Goal: Download file/media

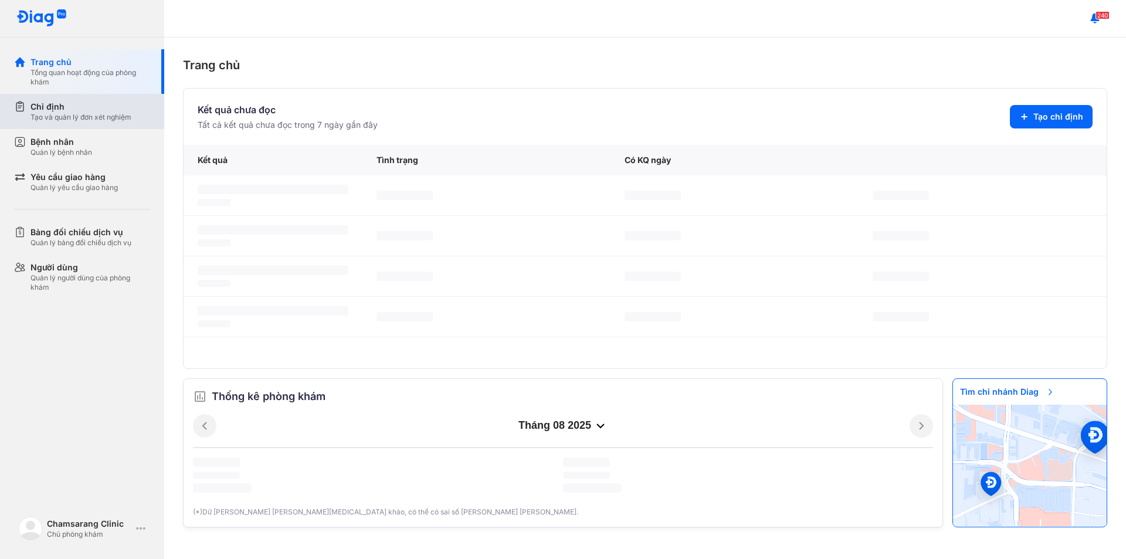
click at [90, 113] on div "Tạo và quản lý đơn xét nghiệm" at bounding box center [80, 117] width 101 height 9
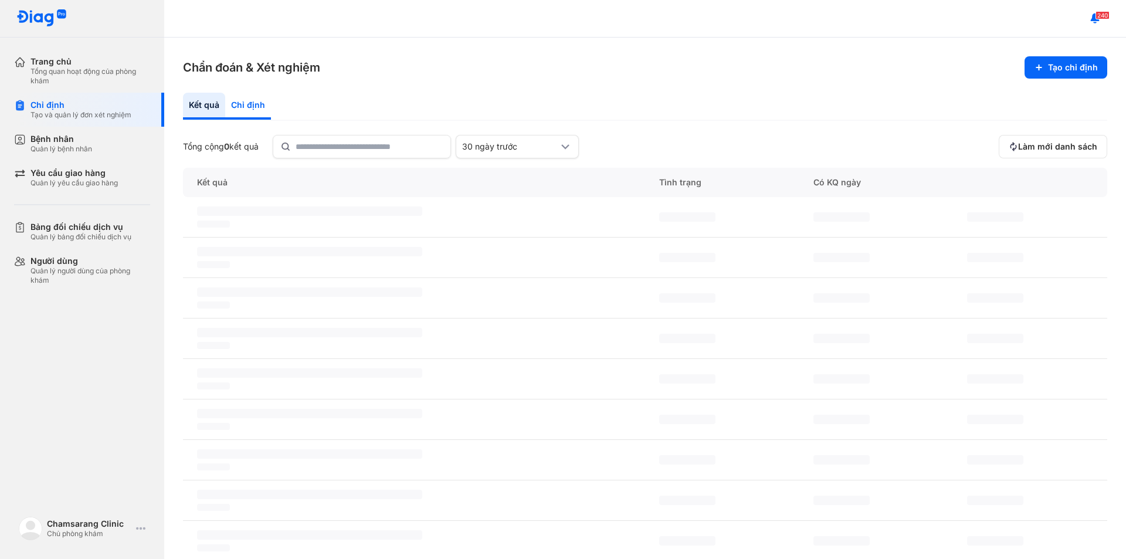
click at [261, 107] on div "Chỉ định" at bounding box center [248, 106] width 46 height 27
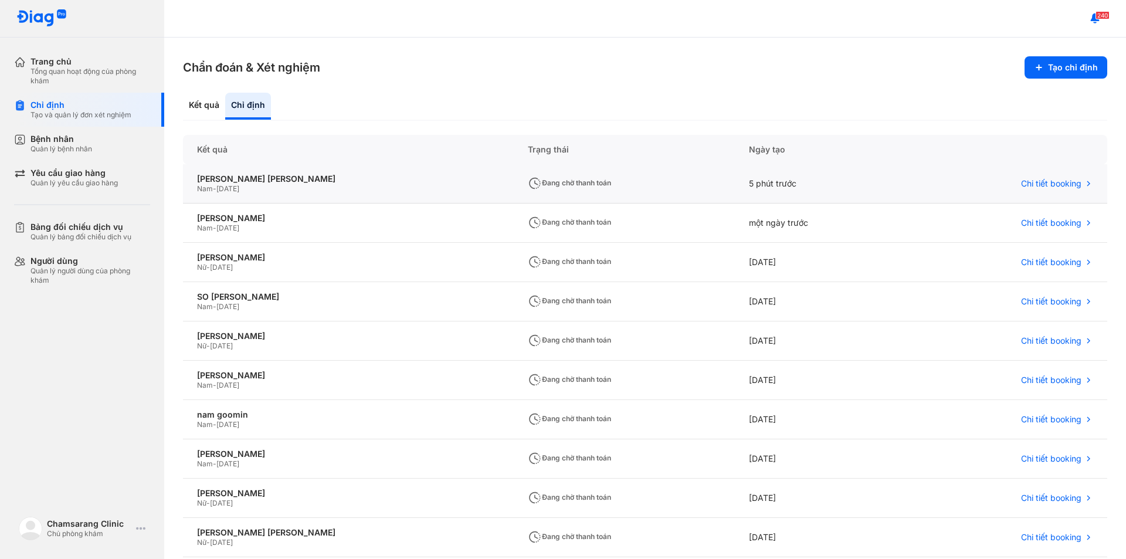
click at [572, 183] on div "Đang chờ thanh toán" at bounding box center [624, 183] width 221 height 39
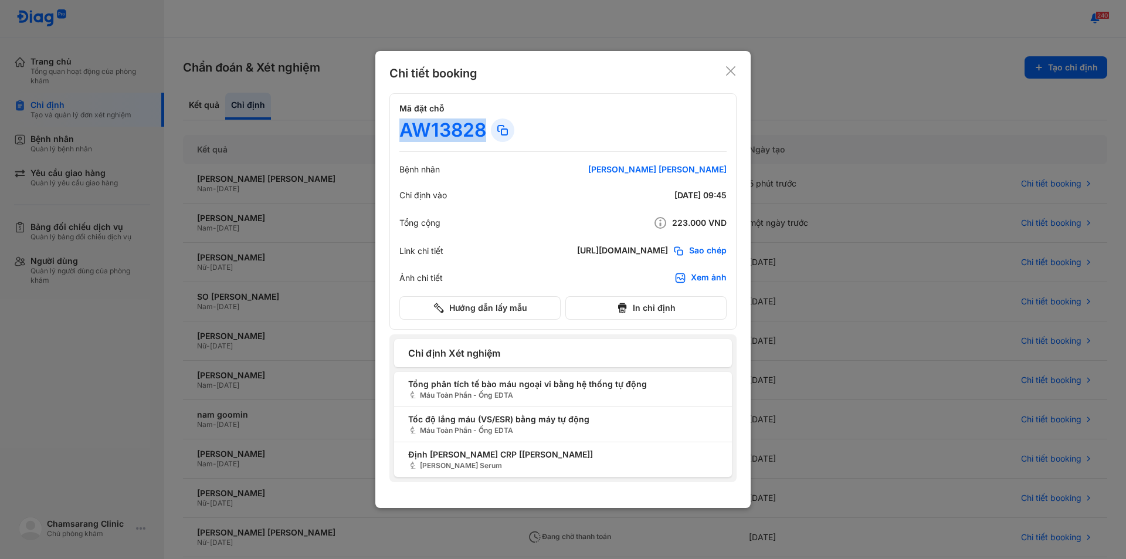
drag, startPoint x: 404, startPoint y: 134, endPoint x: 484, endPoint y: 134, distance: 80.3
click at [484, 134] on div "Chi tiết booking Mã đặt chỗ AW13828 Bệnh nhân kang chan sung Chỉ định vào 14/08…" at bounding box center [562, 279] width 375 height 457
copy div "AW13828"
click at [735, 68] on icon at bounding box center [731, 71] width 12 height 12
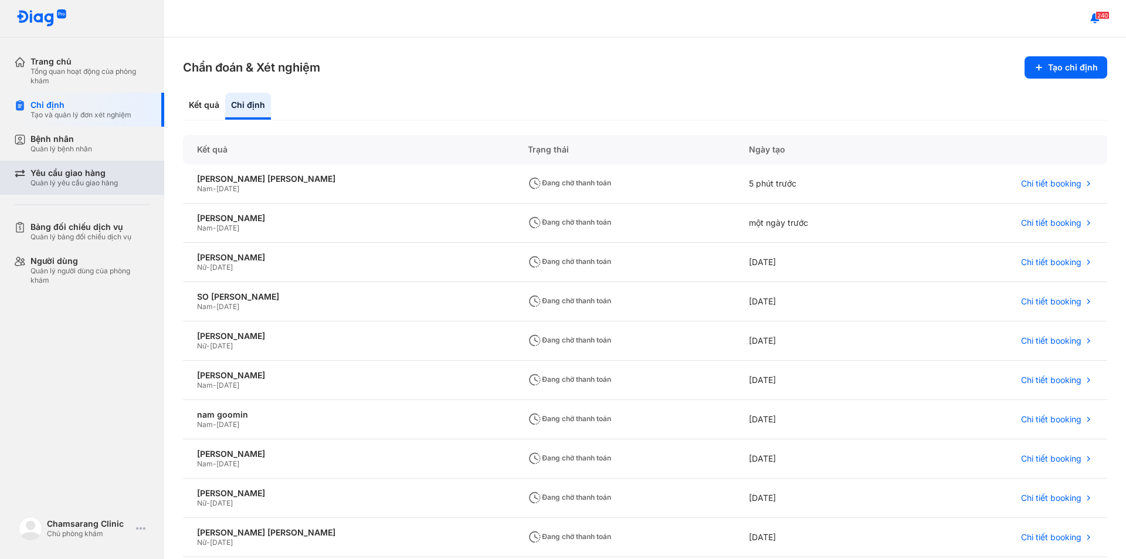
click at [67, 175] on div "Yêu cầu giao hàng" at bounding box center [73, 173] width 87 height 11
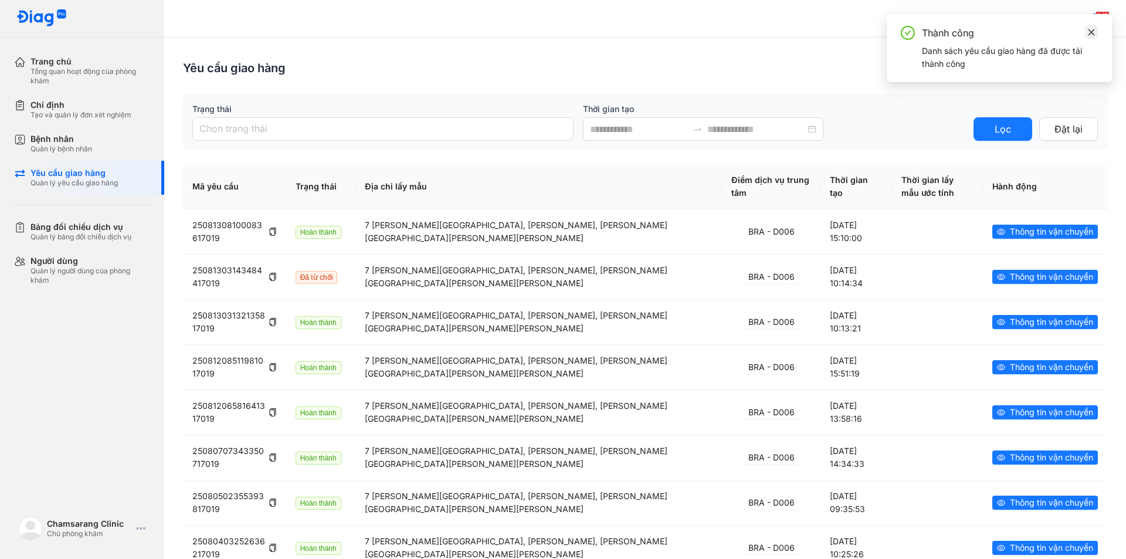
click at [1092, 33] on icon "close" at bounding box center [1091, 32] width 8 height 8
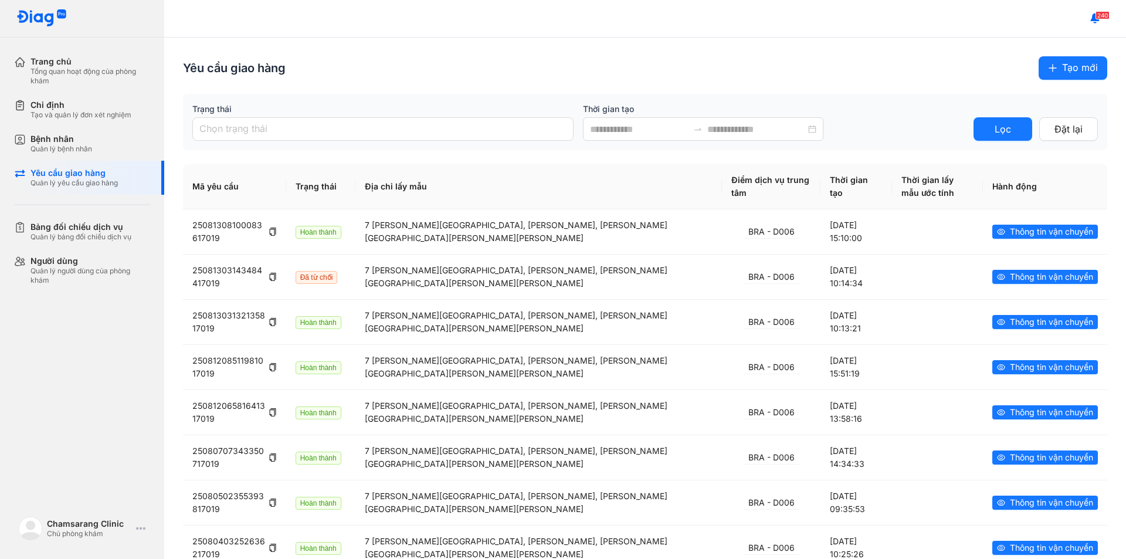
click at [1066, 64] on span "Tạo mới" at bounding box center [1080, 67] width 36 height 15
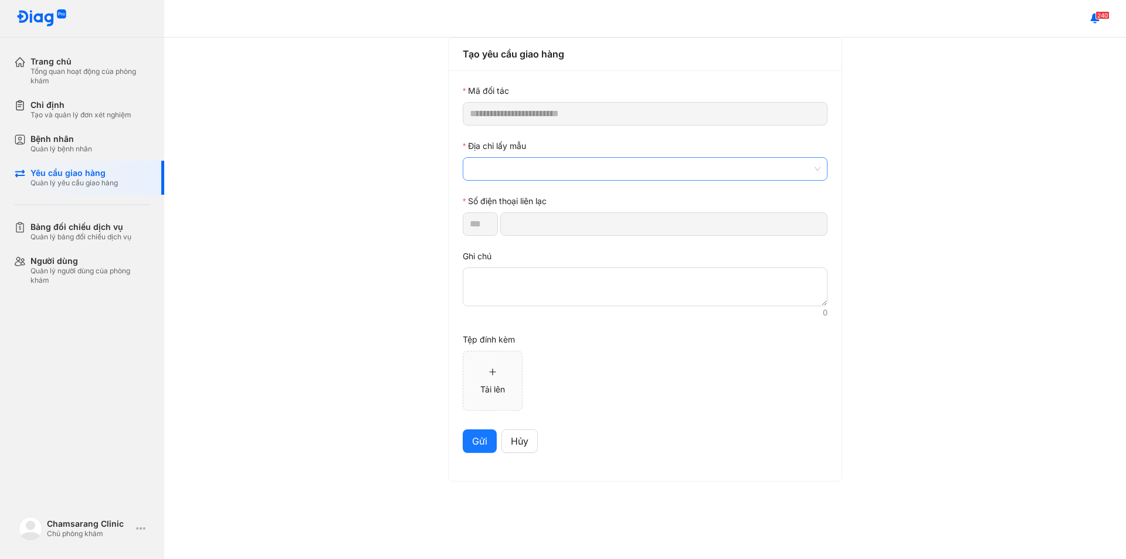
click at [533, 171] on span at bounding box center [645, 169] width 351 height 22
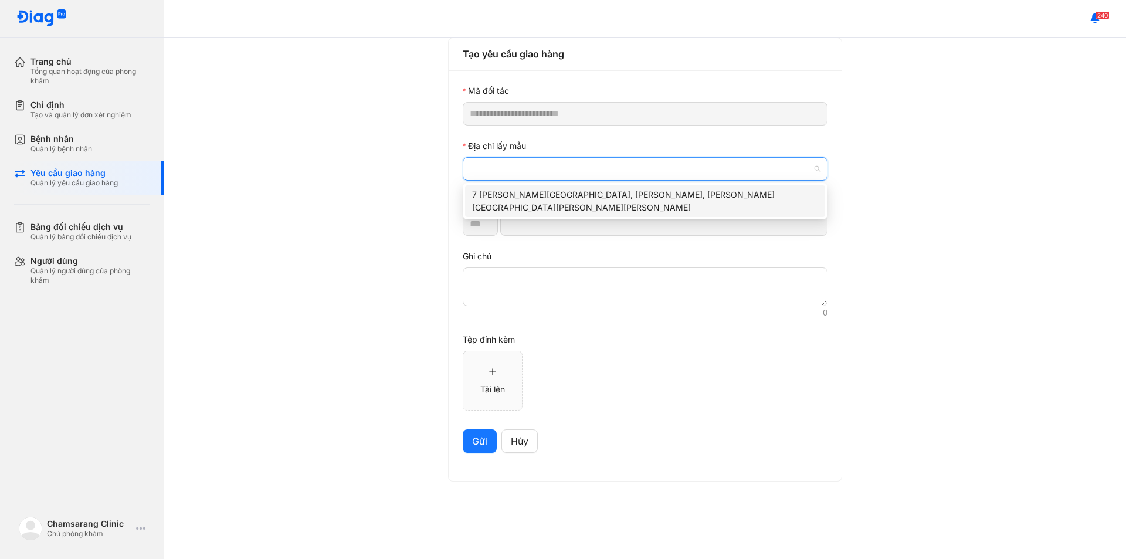
click at [544, 192] on div "7 Hà Huy Tập, Tân Phong, Quận 7, Thành phố Hồ Chí Minh" at bounding box center [645, 201] width 346 height 26
type input "*********"
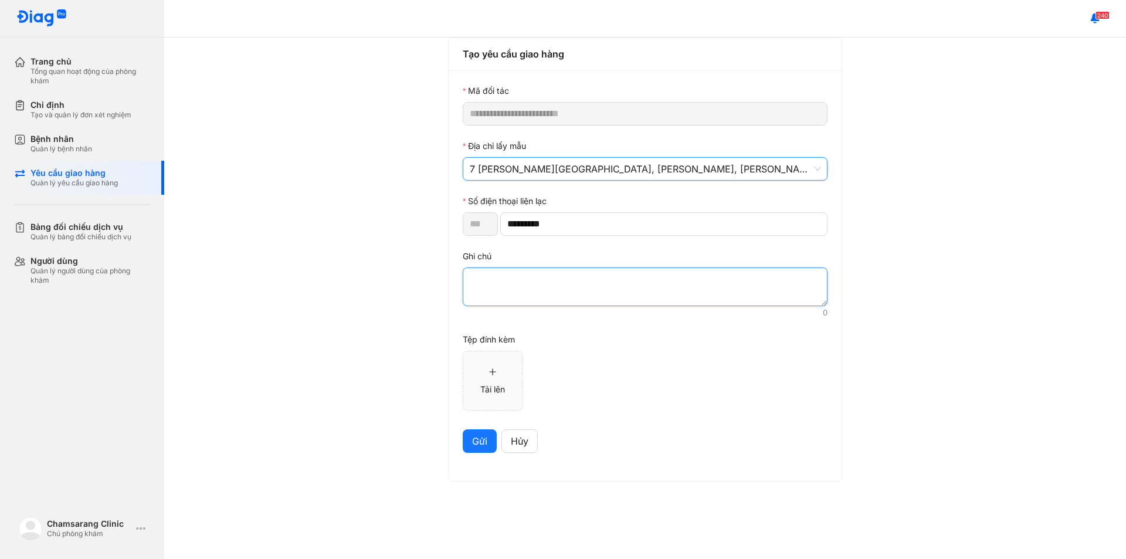
click at [524, 290] on textarea at bounding box center [645, 286] width 365 height 39
paste textarea "*******"
type textarea "*******"
click at [477, 443] on span "Gửi" at bounding box center [479, 441] width 15 height 15
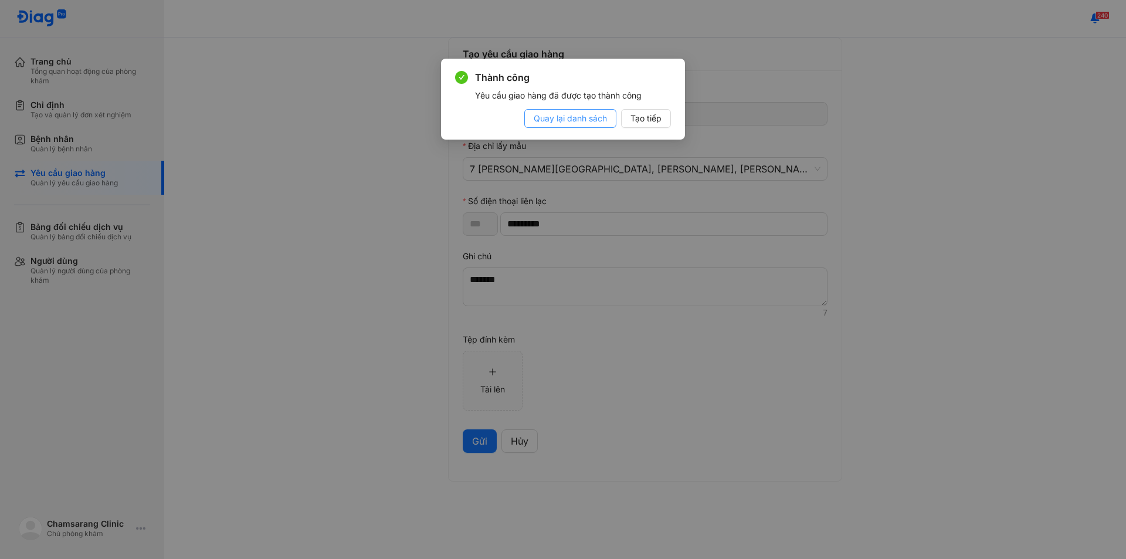
click at [594, 117] on span "Quay lại danh sách" at bounding box center [569, 118] width 73 height 13
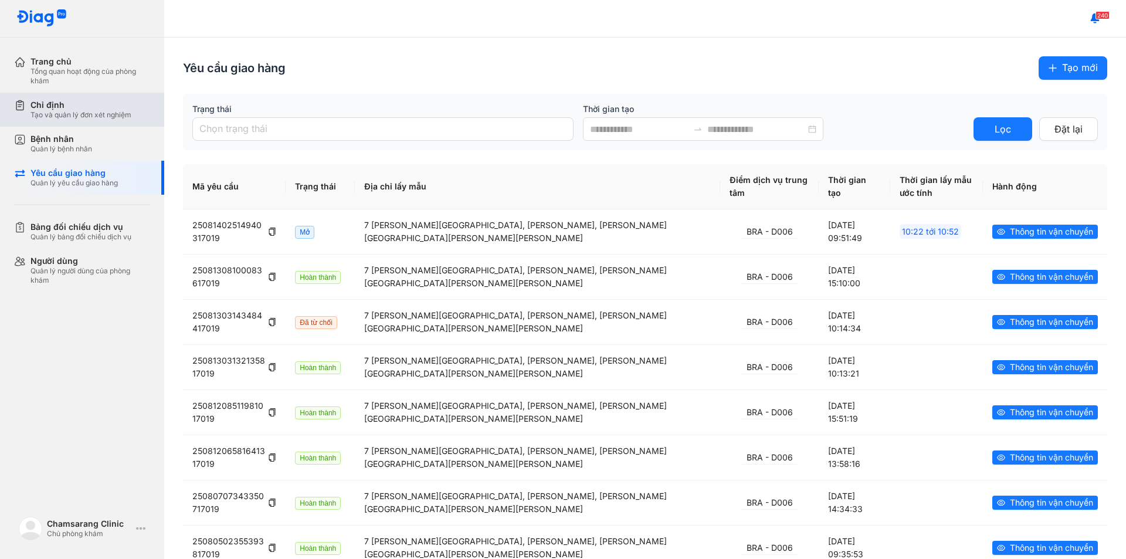
click at [84, 106] on div "Chỉ định" at bounding box center [80, 105] width 101 height 11
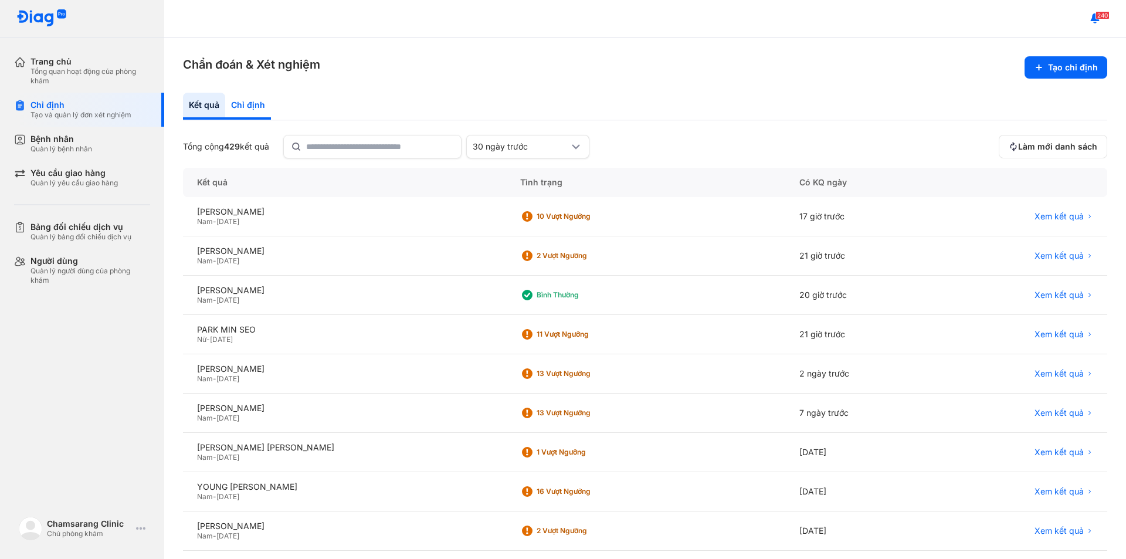
click at [261, 106] on div "Chỉ định" at bounding box center [248, 106] width 46 height 27
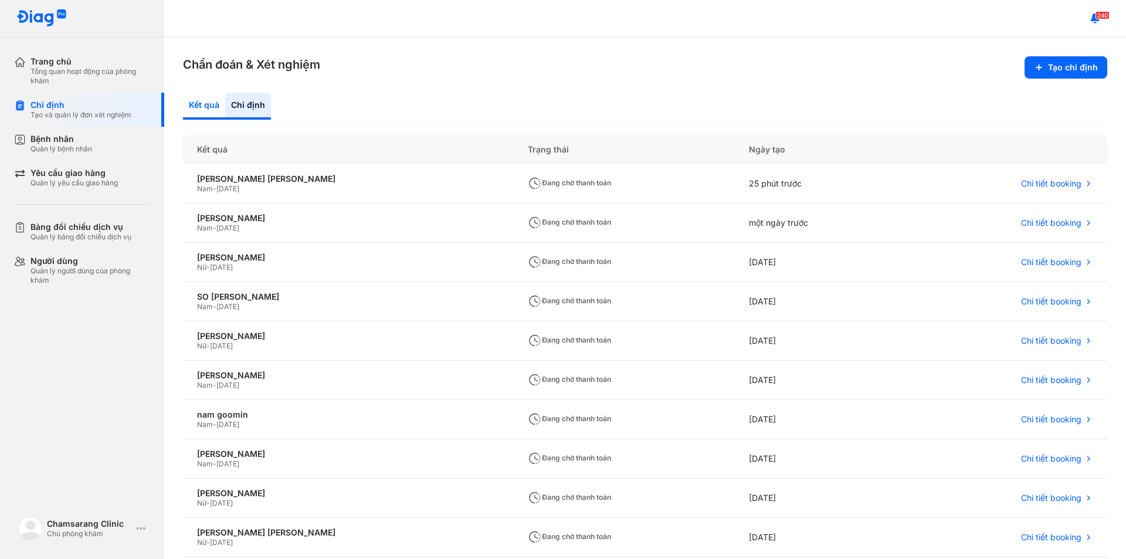
click at [225, 101] on div "Kết quả" at bounding box center [248, 106] width 46 height 27
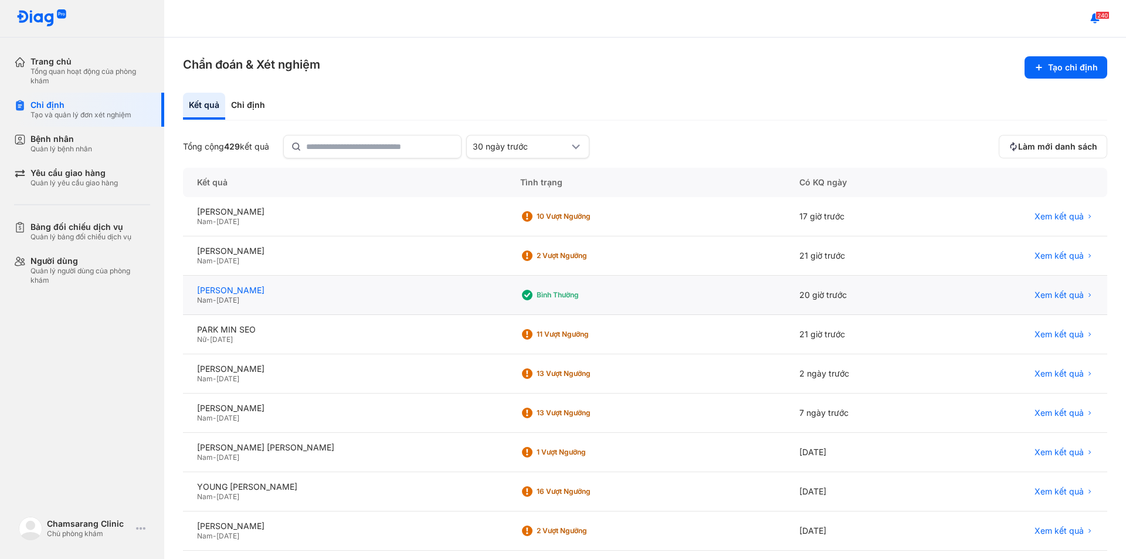
click at [309, 295] on div "[PERSON_NAME]" at bounding box center [344, 290] width 295 height 11
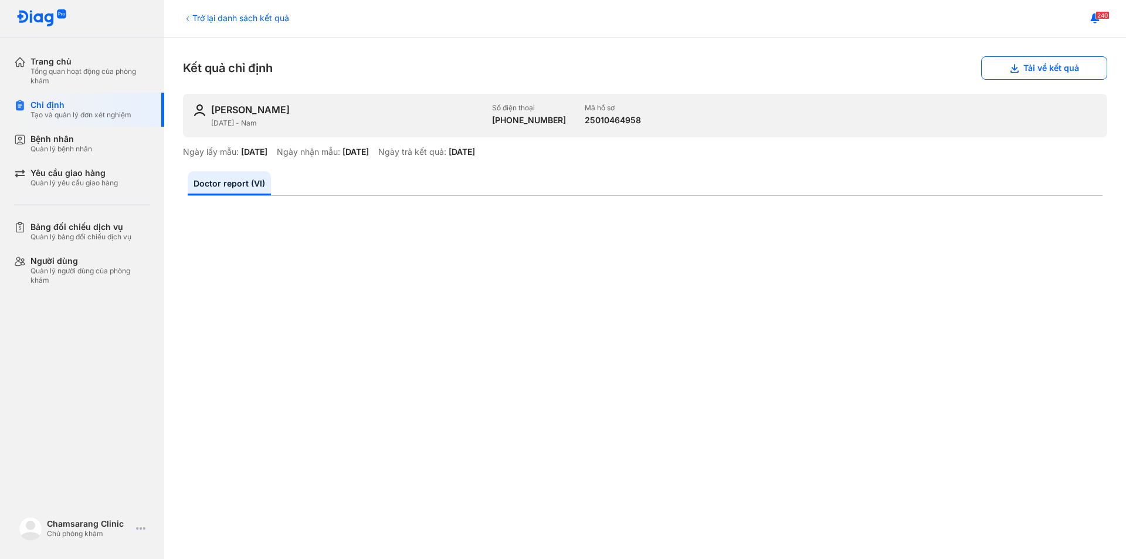
scroll to position [59, 0]
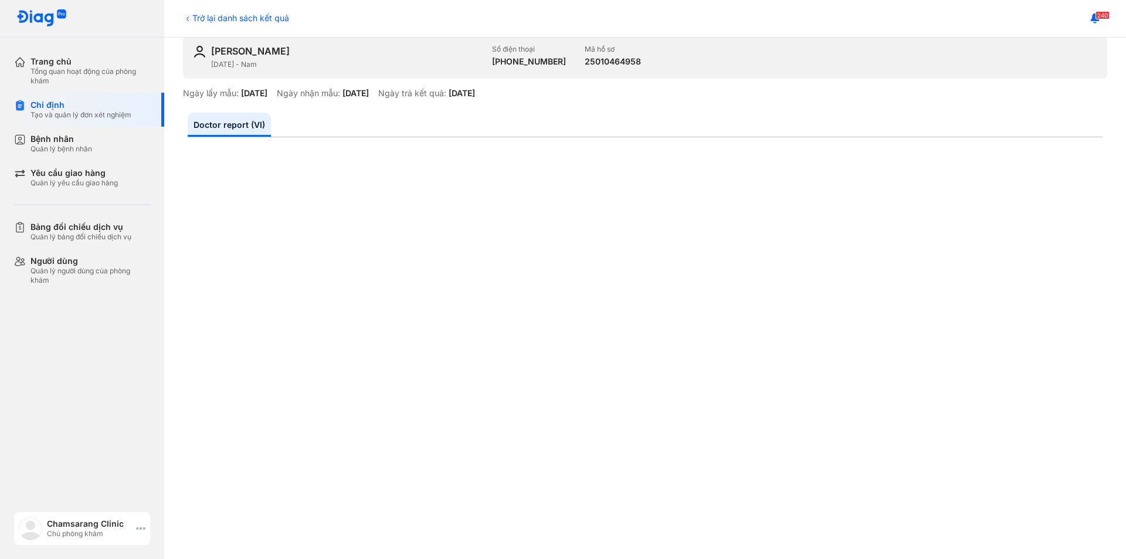
click at [144, 523] on div "Chamsarang Clinic Chủ phòng khám" at bounding box center [82, 528] width 136 height 33
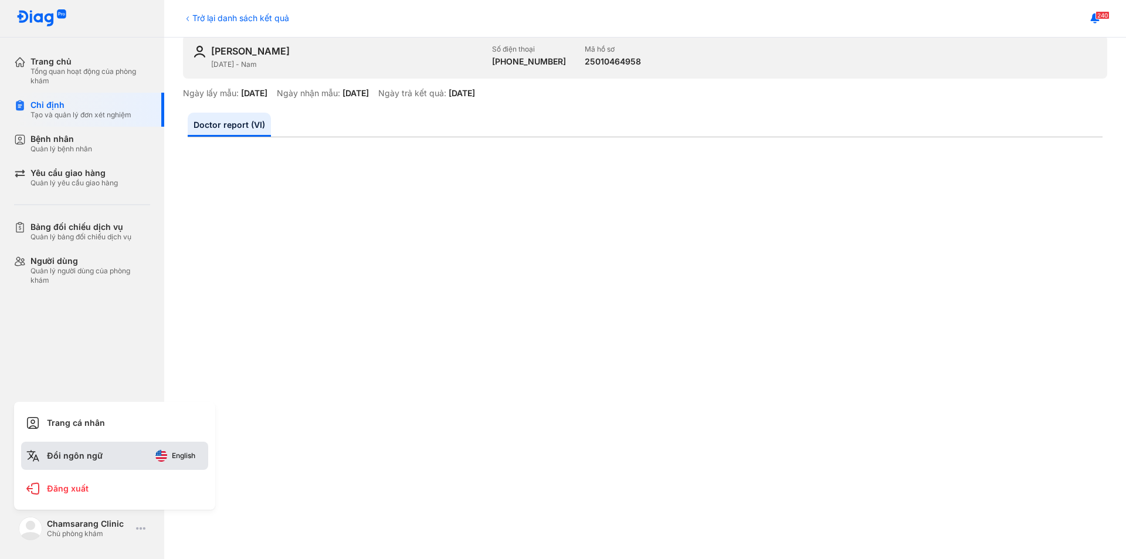
drag, startPoint x: 172, startPoint y: 432, endPoint x: 164, endPoint y: 453, distance: 22.1
click at [173, 434] on div "Trang cá nhân" at bounding box center [114, 423] width 187 height 28
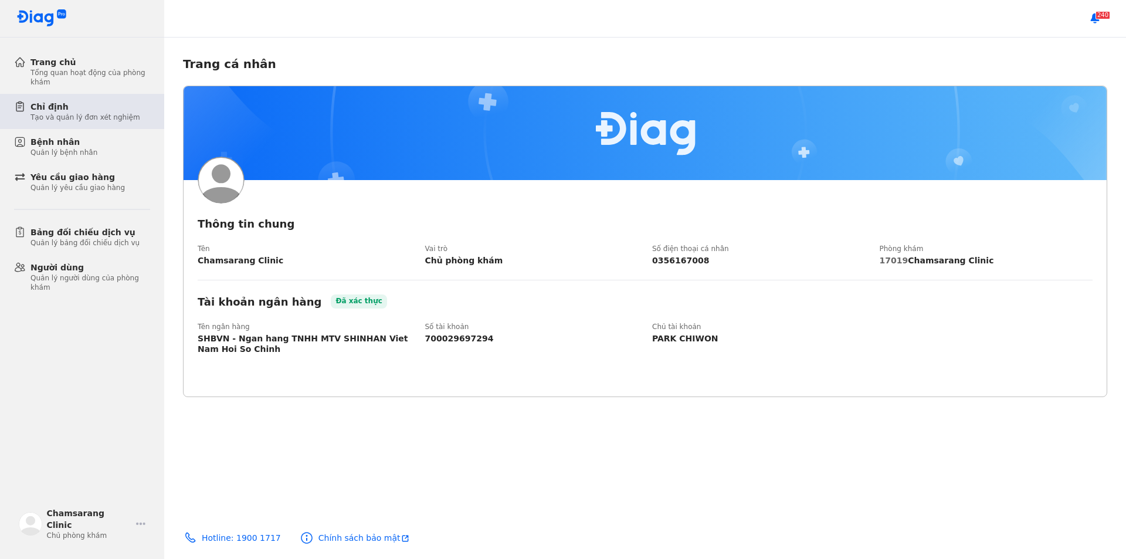
click at [101, 116] on div "Tạo và quản lý đơn xét nghiệm" at bounding box center [85, 117] width 110 height 9
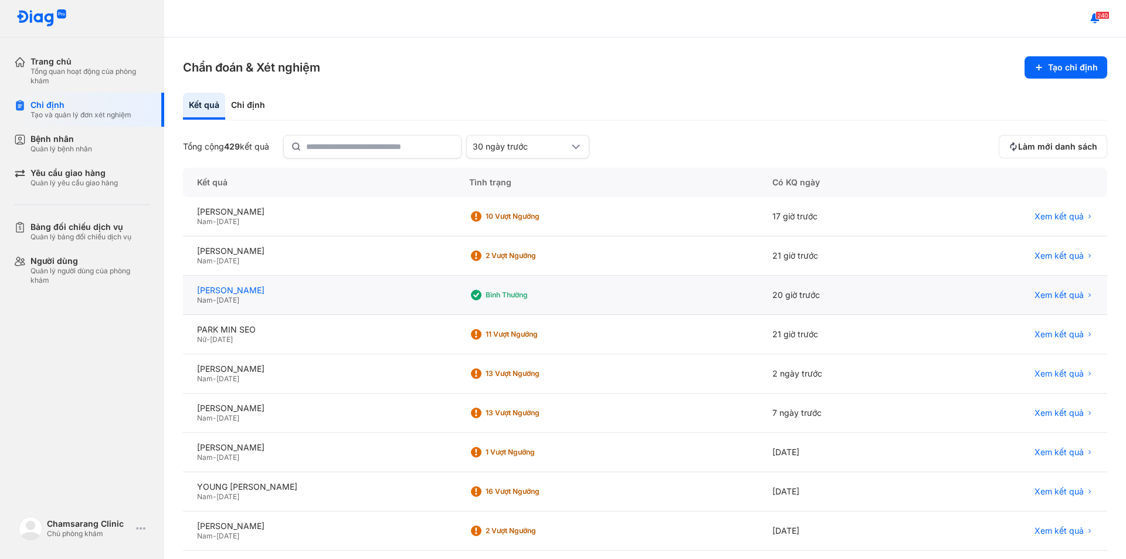
click at [286, 294] on div "[PERSON_NAME]" at bounding box center [319, 290] width 244 height 11
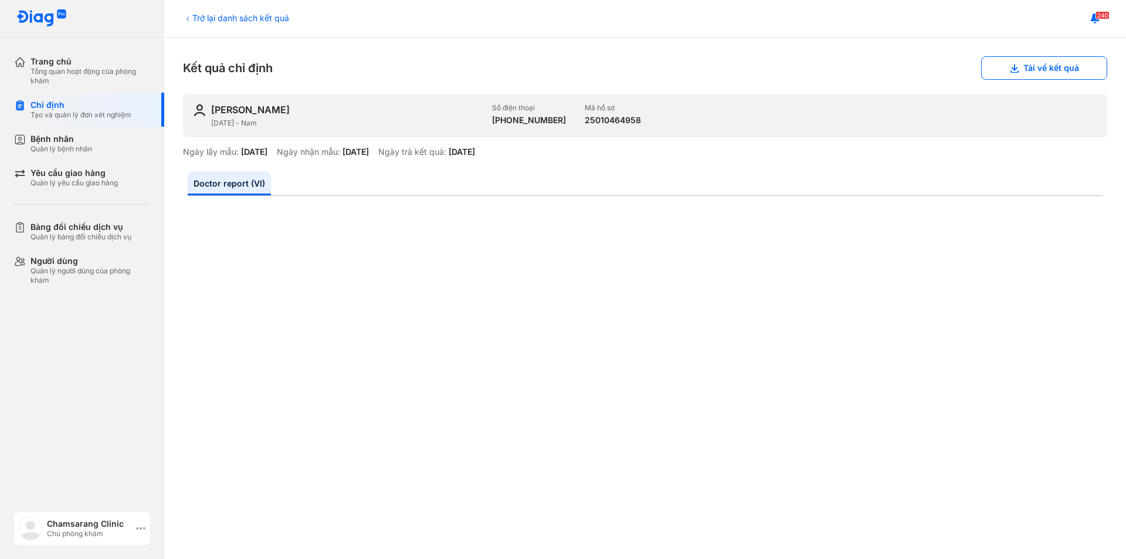
click at [125, 535] on div "Chủ phòng khám" at bounding box center [89, 533] width 84 height 9
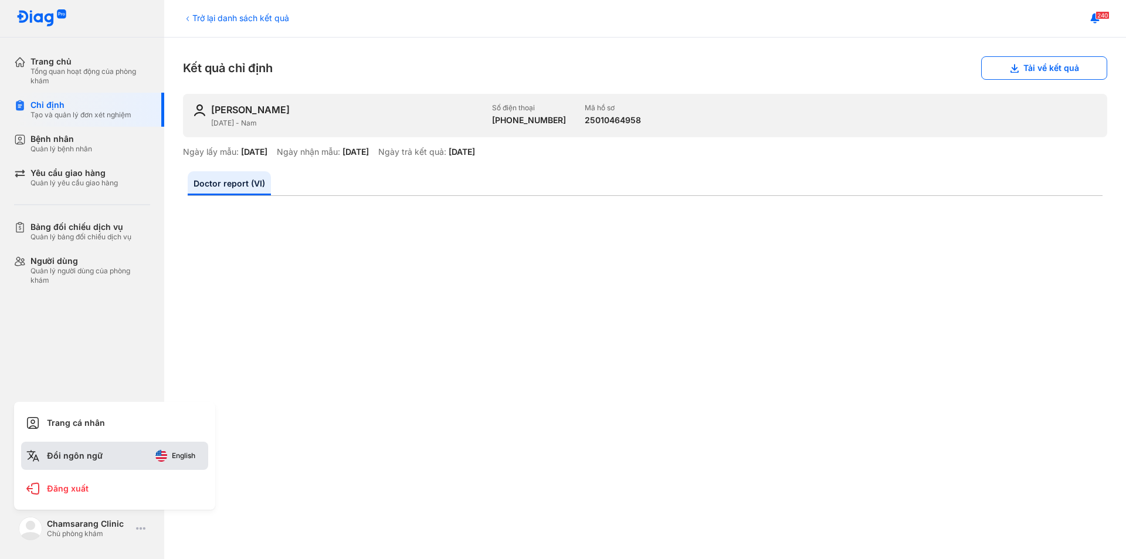
click at [176, 463] on button "English" at bounding box center [175, 455] width 56 height 19
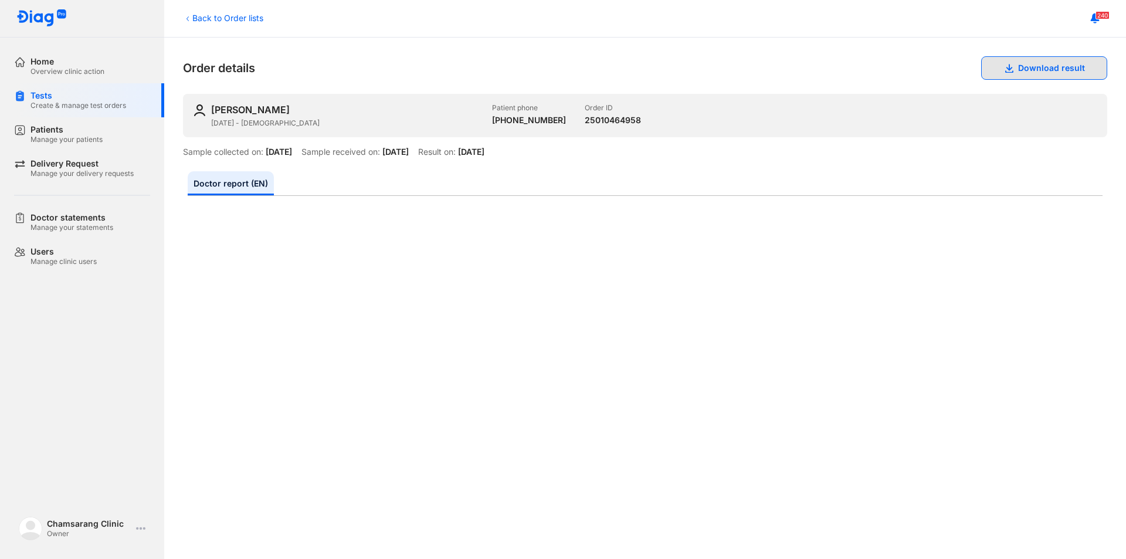
click at [1071, 74] on button "Download result" at bounding box center [1044, 67] width 126 height 23
